Goal: Transaction & Acquisition: Subscribe to service/newsletter

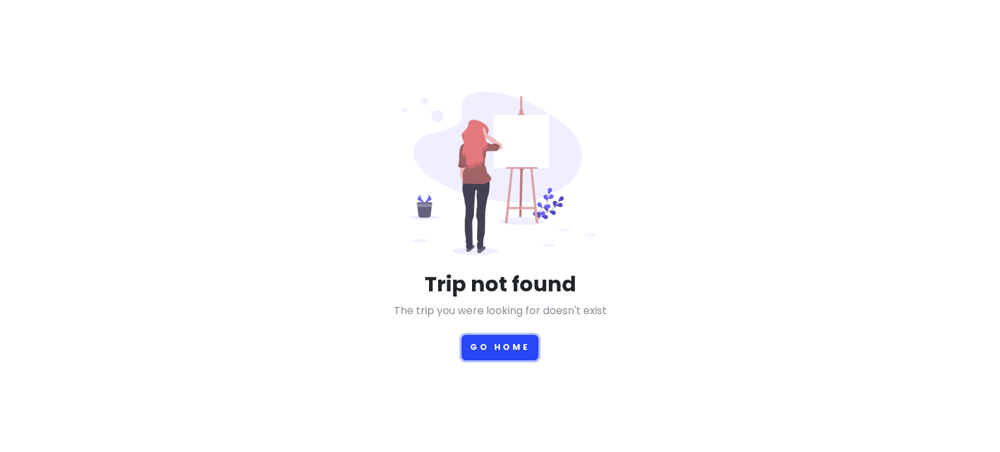
click at [498, 341] on button "Go Home" at bounding box center [499, 347] width 77 height 25
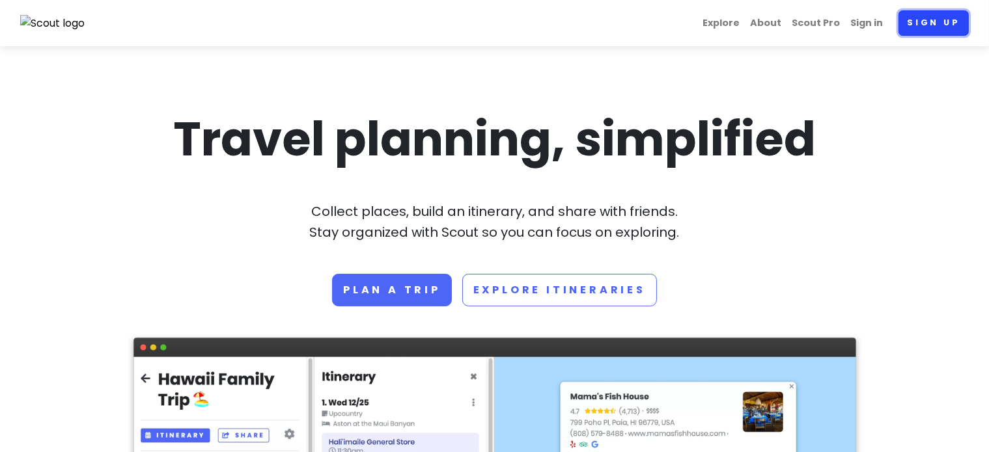
click at [938, 25] on link "Sign up" at bounding box center [933, 22] width 70 height 25
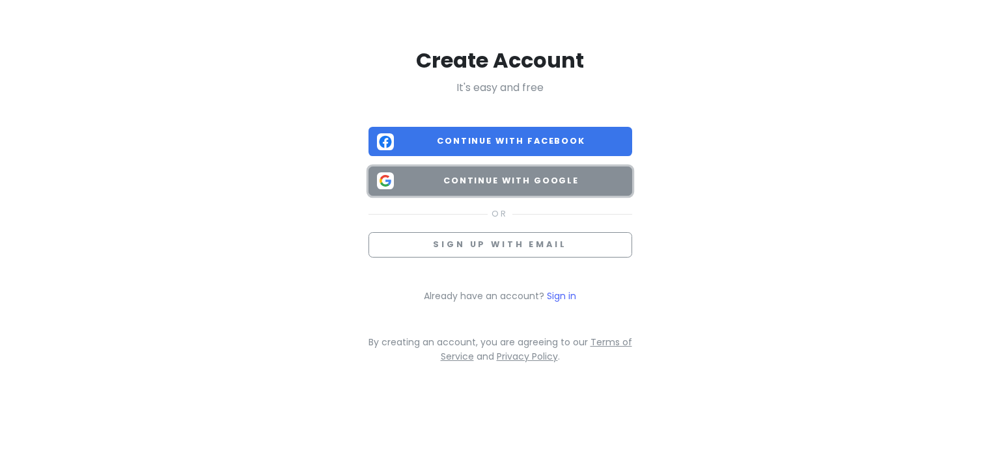
click at [461, 176] on span "Continue with Google" at bounding box center [511, 180] width 225 height 13
click at [516, 182] on span "Continue with Google" at bounding box center [511, 180] width 225 height 13
